Goal: Task Accomplishment & Management: Complete application form

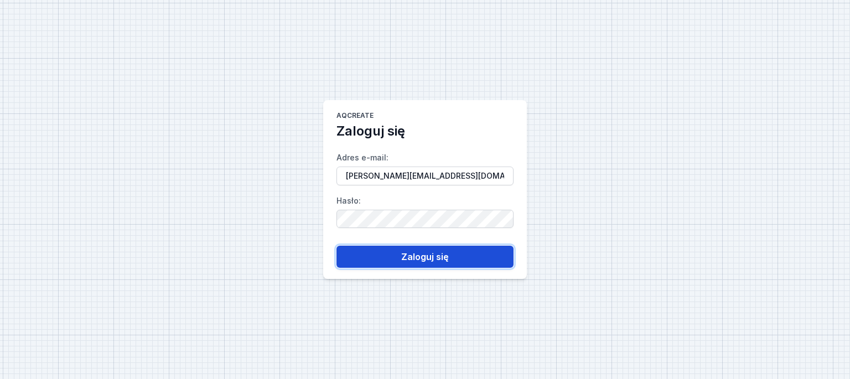
click at [407, 251] on button "Zaloguj się" at bounding box center [424, 257] width 177 height 22
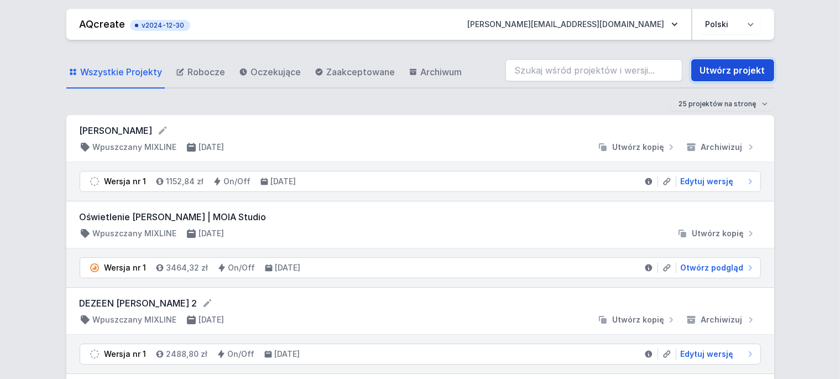
click at [743, 66] on link "Utwórz projekt" at bounding box center [732, 70] width 83 height 22
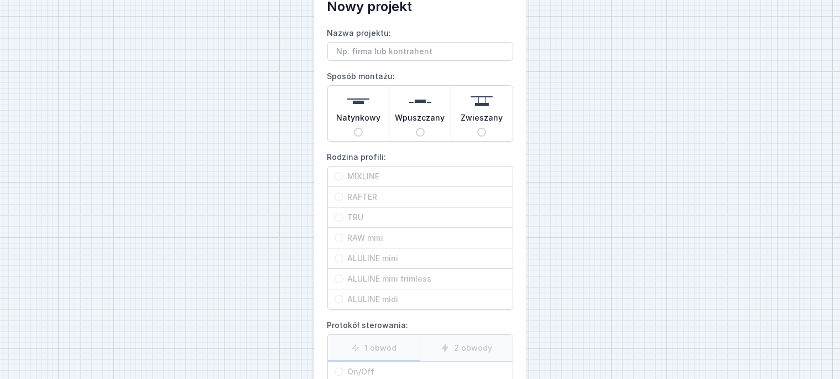
scroll to position [61, 0]
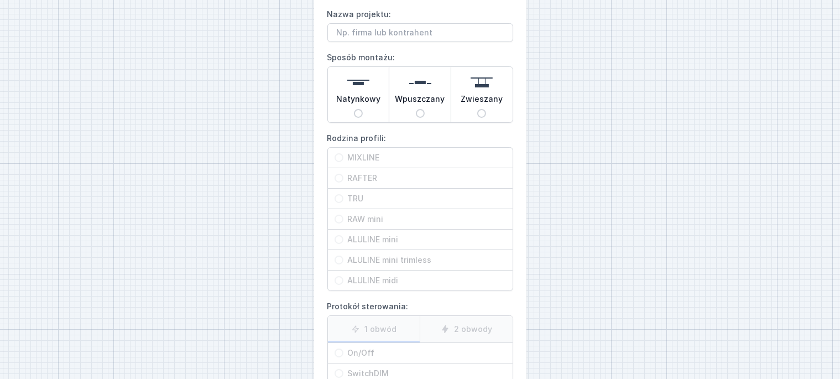
click at [355, 110] on div "Natynkowy" at bounding box center [358, 94] width 61 height 55
click at [355, 110] on input "Natynkowy" at bounding box center [358, 113] width 9 height 9
radio input "true"
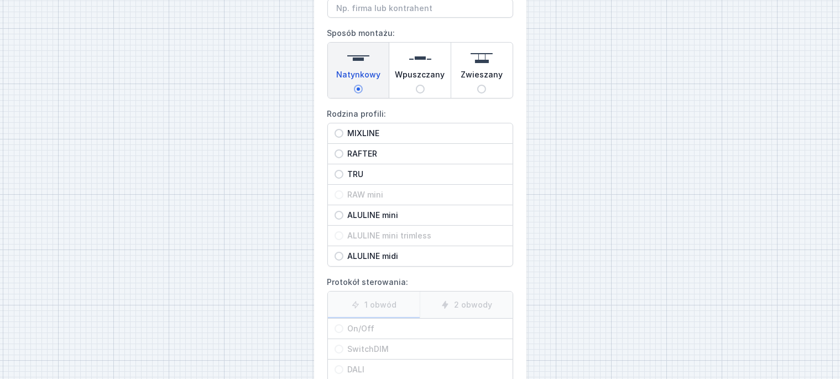
scroll to position [122, 0]
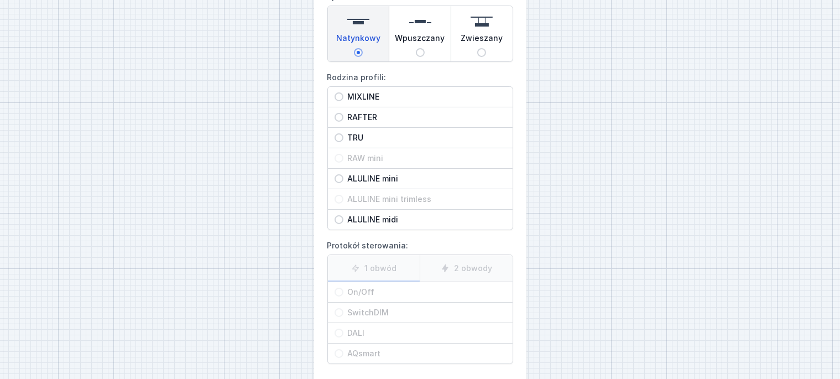
click at [355, 138] on span "TRU" at bounding box center [424, 137] width 163 height 11
click at [343, 138] on input "TRU" at bounding box center [339, 137] width 9 height 9
radio input "true"
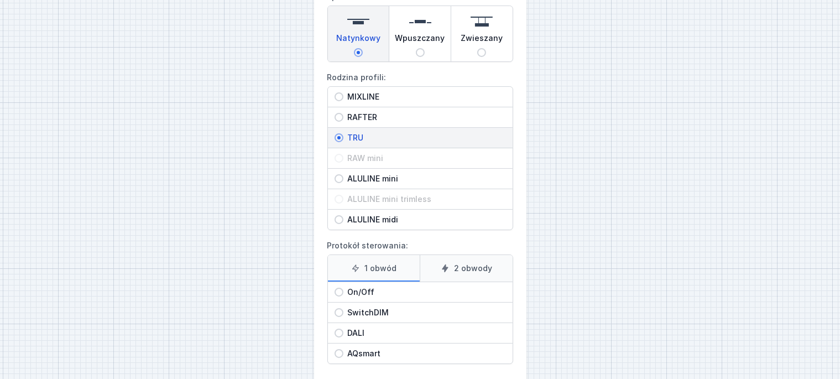
scroll to position [173, 0]
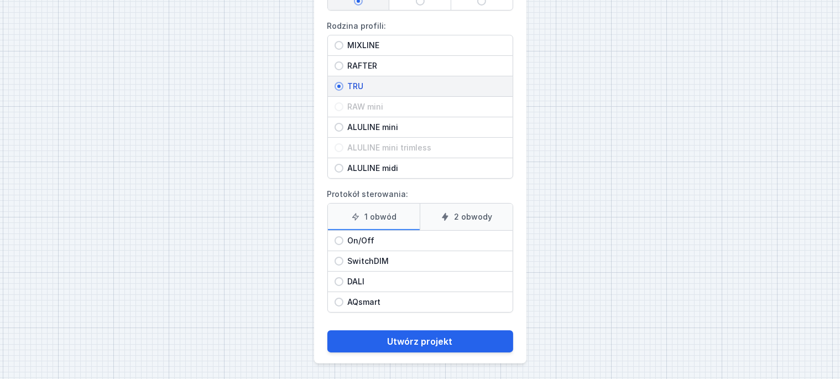
click at [364, 236] on span "On/Off" at bounding box center [424, 240] width 163 height 11
click at [343, 236] on input "On/Off" at bounding box center [339, 240] width 9 height 9
radio input "true"
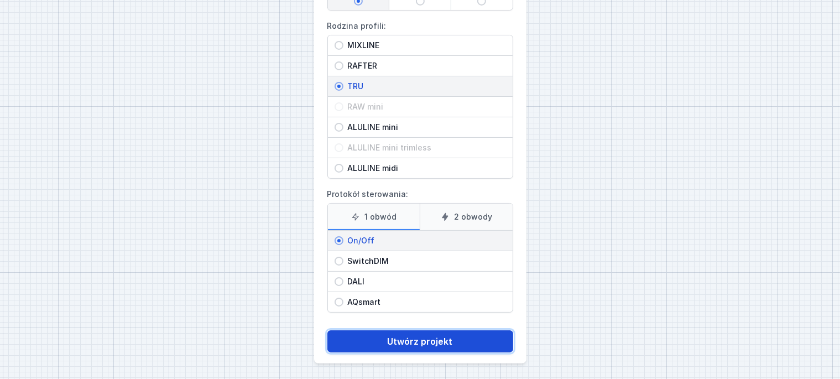
click at [440, 346] on button "Utwórz projekt" at bounding box center [420, 341] width 186 height 22
type input "PEX-POOL"
click at [408, 334] on button "Utwórz projekt" at bounding box center [420, 341] width 186 height 22
